Goal: Information Seeking & Learning: Compare options

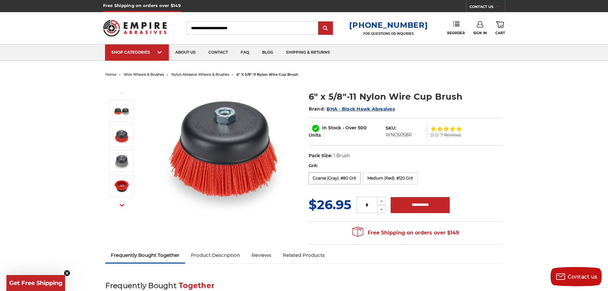
click at [334, 180] on label "Coarse (Gray): #80 Grit" at bounding box center [334, 178] width 52 height 12
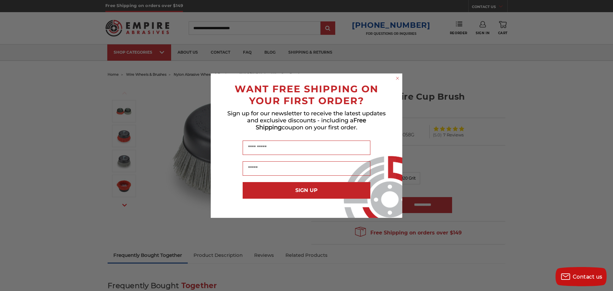
click at [396, 78] on circle "Close dialog" at bounding box center [397, 78] width 6 height 6
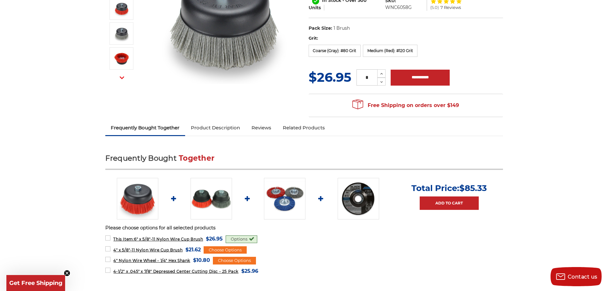
scroll to position [128, 0]
click at [204, 201] on img at bounding box center [210, 197] width 41 height 41
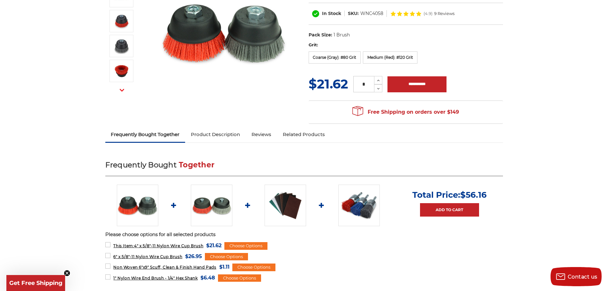
scroll to position [128, 0]
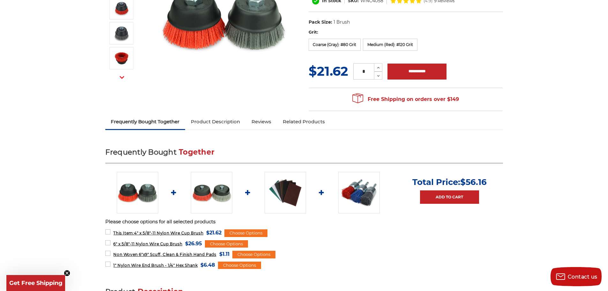
click at [142, 195] on img at bounding box center [137, 192] width 41 height 41
click at [144, 195] on img at bounding box center [137, 192] width 41 height 41
click at [205, 199] on img at bounding box center [211, 192] width 41 height 41
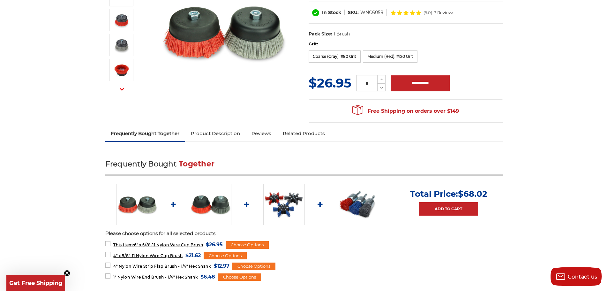
scroll to position [128, 0]
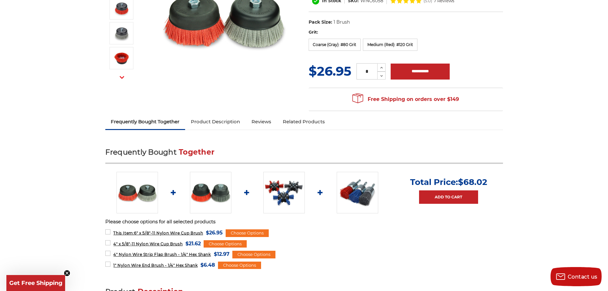
click at [145, 195] on img at bounding box center [136, 192] width 41 height 41
click at [279, 193] on img at bounding box center [283, 192] width 41 height 41
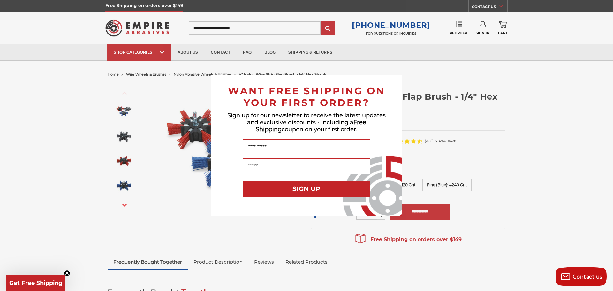
click at [397, 78] on circle "Close dialog" at bounding box center [396, 81] width 6 height 6
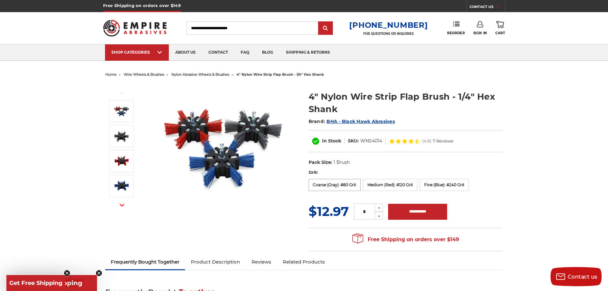
click at [333, 188] on label "Coarse (Gray): #80 Grit" at bounding box center [334, 185] width 52 height 12
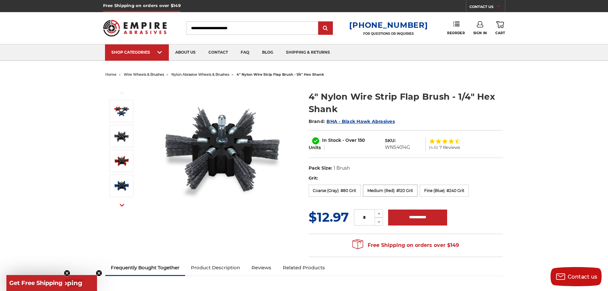
click at [384, 192] on label "Medium (Red): #120 Grit" at bounding box center [390, 190] width 55 height 12
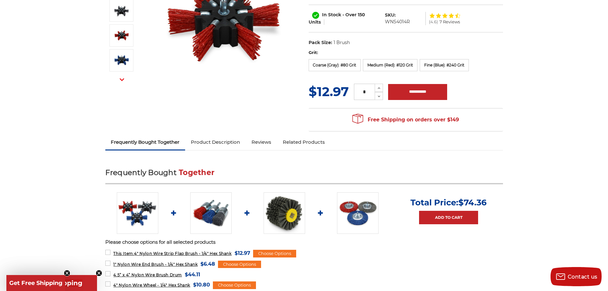
scroll to position [128, 0]
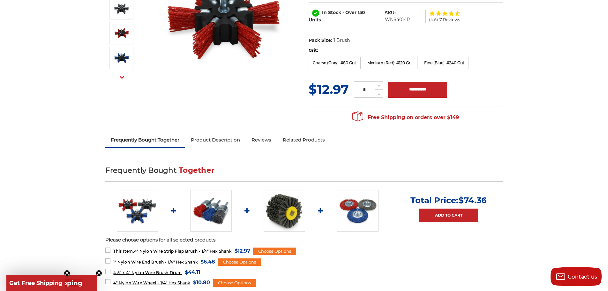
click at [286, 211] on img at bounding box center [284, 210] width 41 height 41
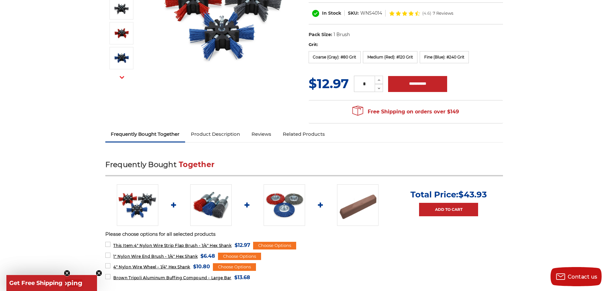
click at [214, 210] on img at bounding box center [210, 204] width 41 height 41
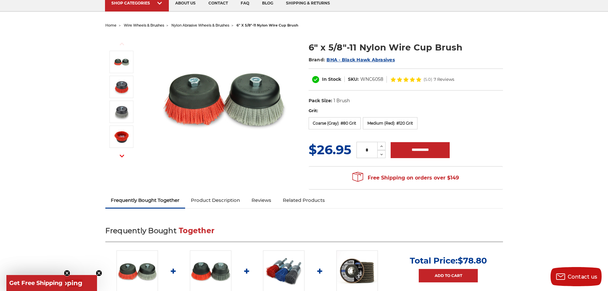
scroll to position [64, 0]
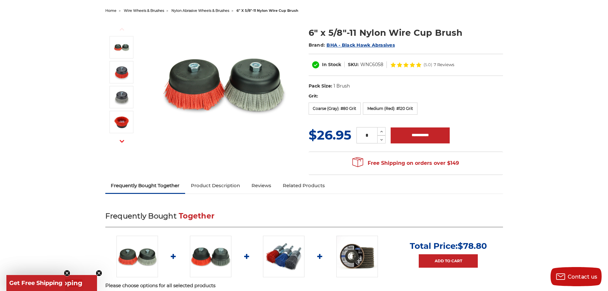
click at [217, 188] on link "Product Description" at bounding box center [215, 185] width 61 height 14
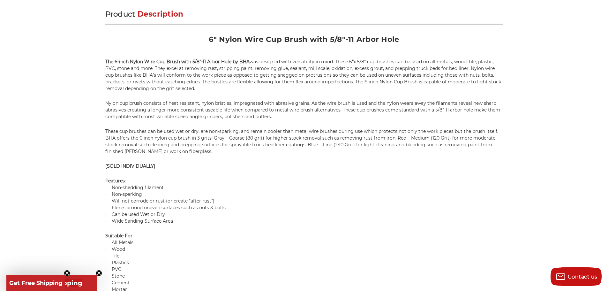
scroll to position [407, 0]
